Goal: Information Seeking & Learning: Learn about a topic

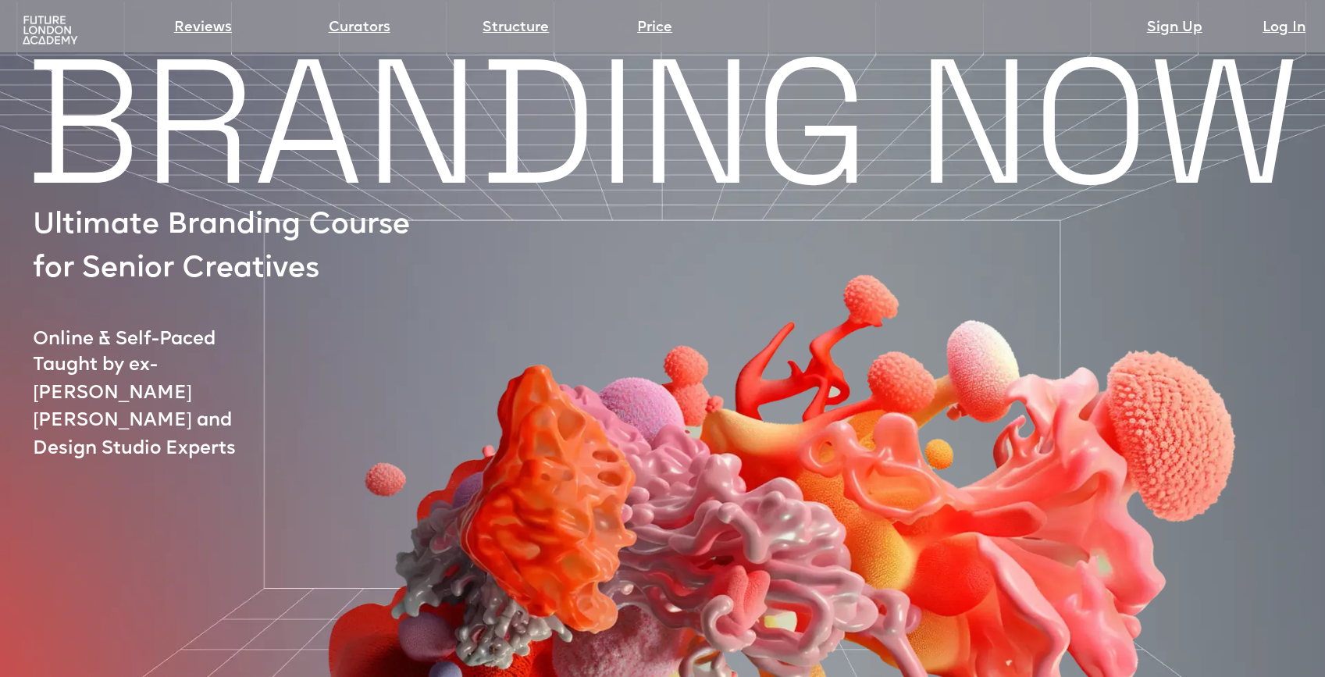
click at [36, 22] on img at bounding box center [50, 30] width 61 height 31
click at [52, 34] on img at bounding box center [50, 30] width 61 height 31
click at [56, 30] on img at bounding box center [50, 30] width 61 height 31
click at [44, 22] on img at bounding box center [50, 30] width 61 height 31
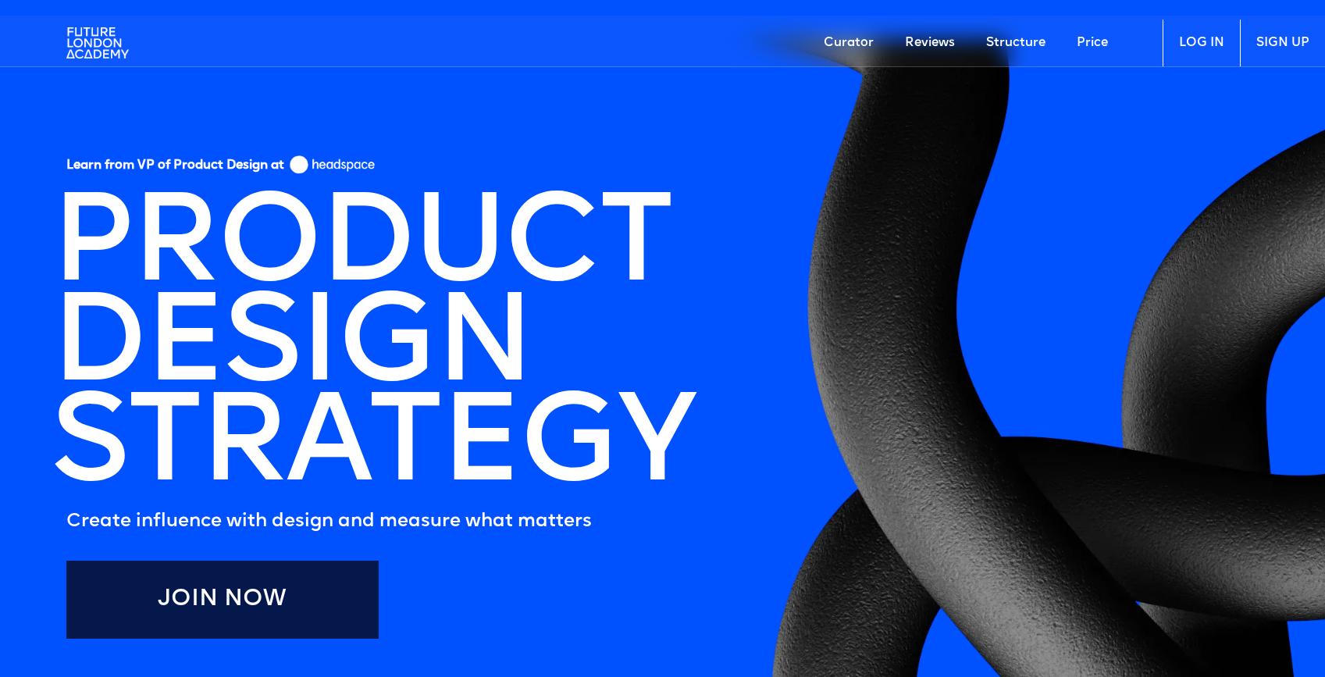
click at [95, 37] on img at bounding box center [97, 43] width 62 height 47
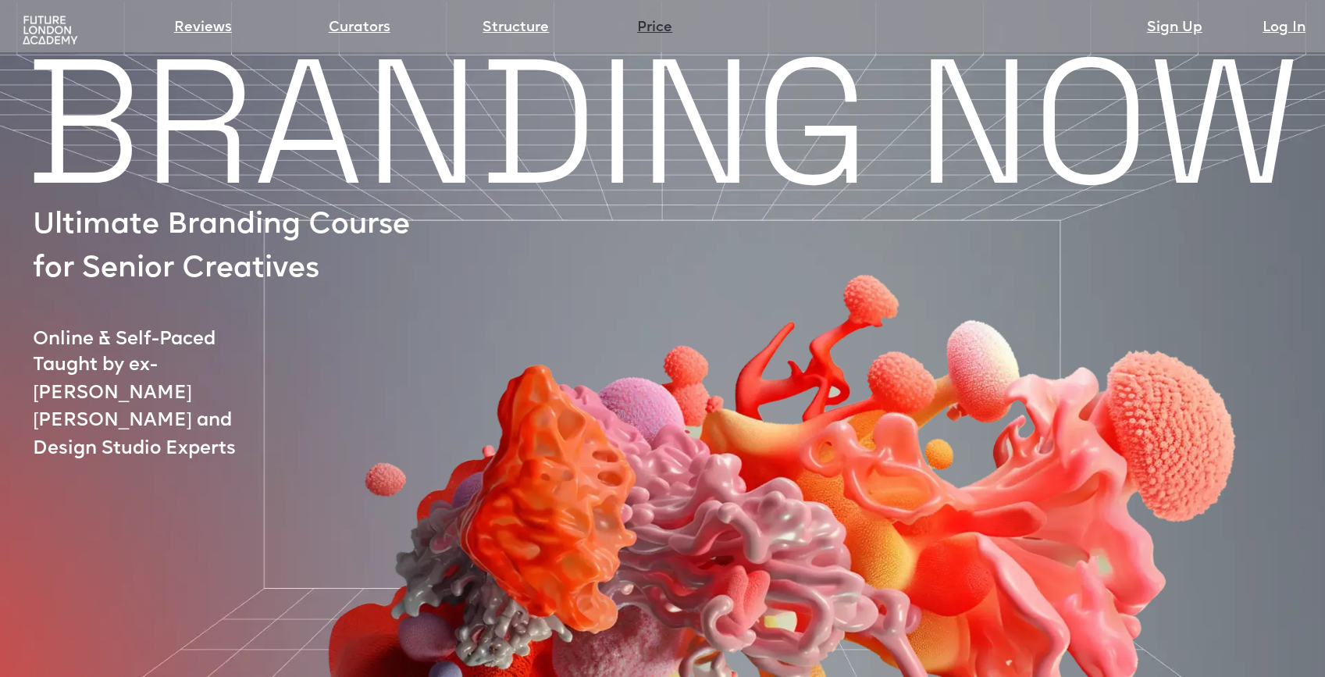
click at [654, 26] on link "Price" at bounding box center [654, 28] width 35 height 22
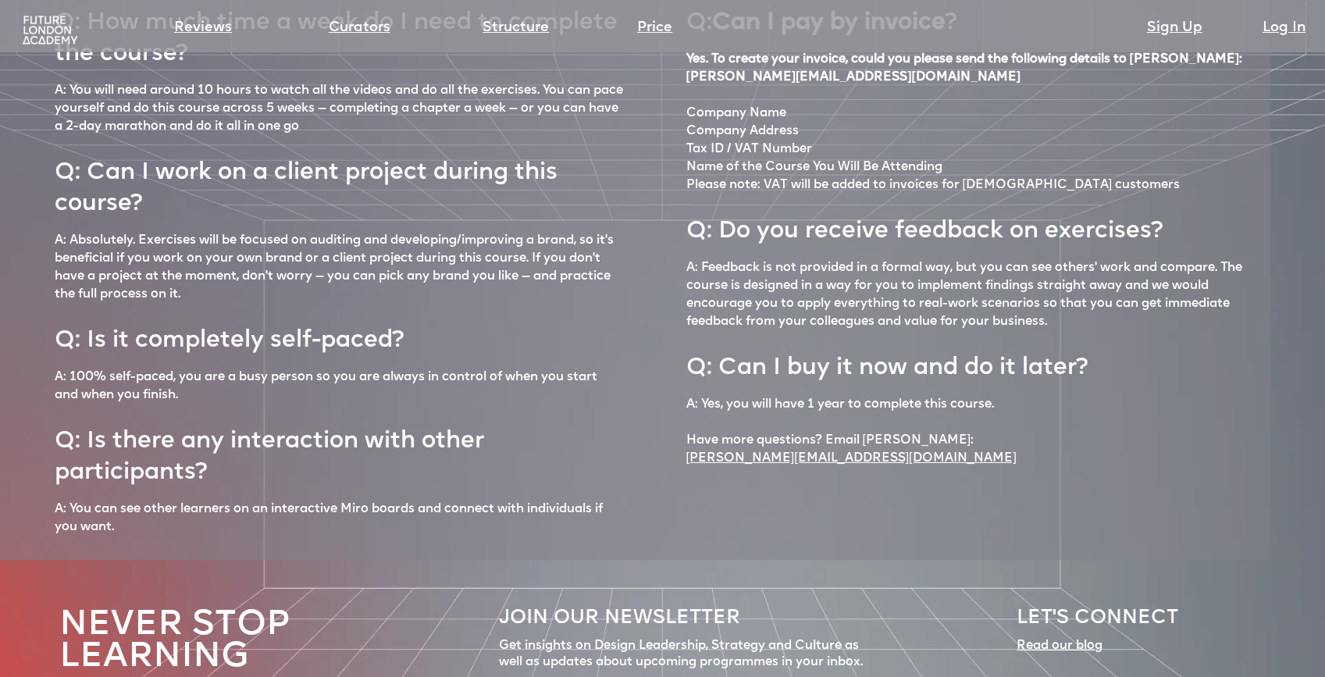
scroll to position [6726, 0]
